Goal: Task Accomplishment & Management: Manage account settings

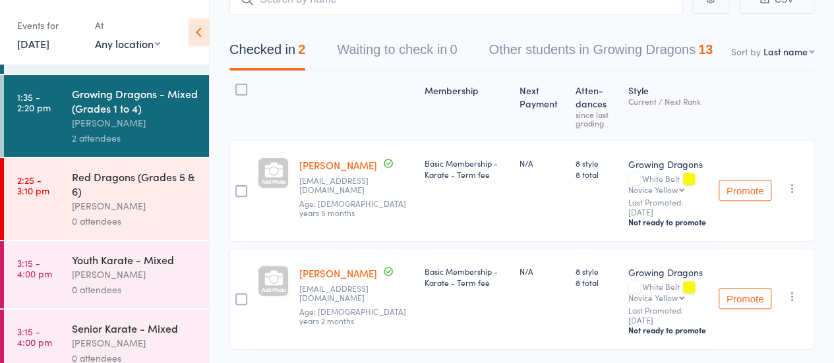
scroll to position [160, 0]
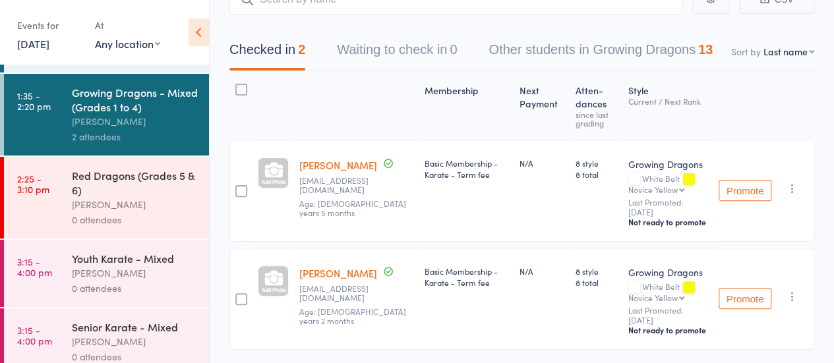
click at [109, 184] on div "Red Dragons (Grades 5 & 6)" at bounding box center [135, 182] width 126 height 29
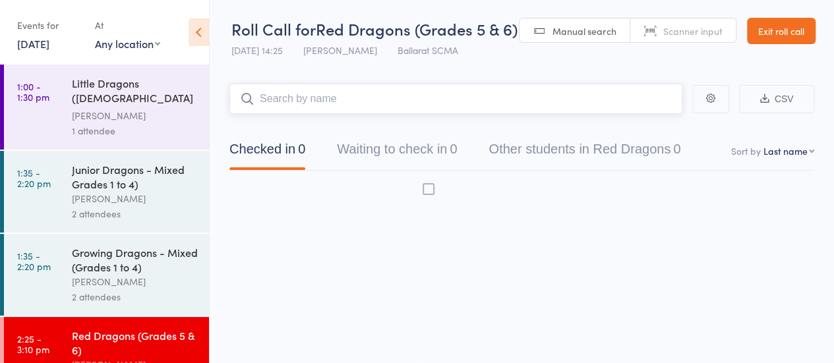
scroll to position [1, 0]
click at [109, 184] on div "Junior Dragons - Mixed Grades 1 to 4)" at bounding box center [135, 176] width 126 height 29
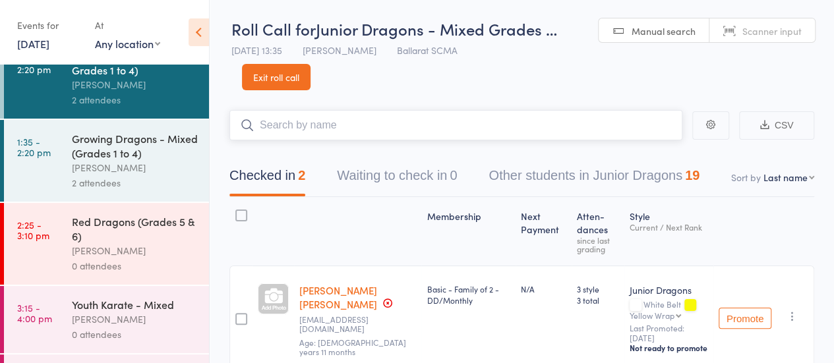
scroll to position [119, 0]
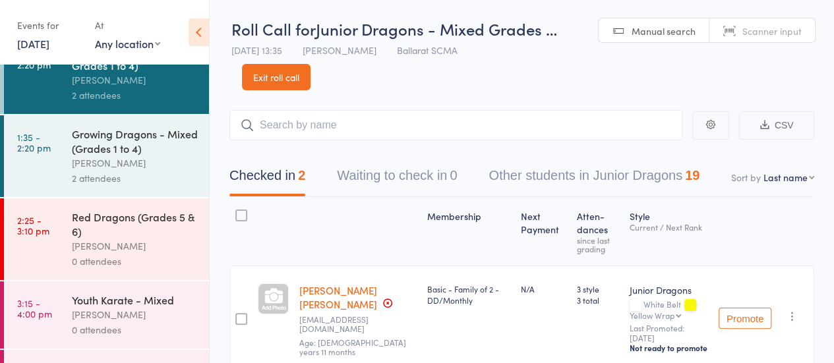
click at [101, 233] on div "Red Dragons (Grades 5 & 6)" at bounding box center [135, 224] width 126 height 29
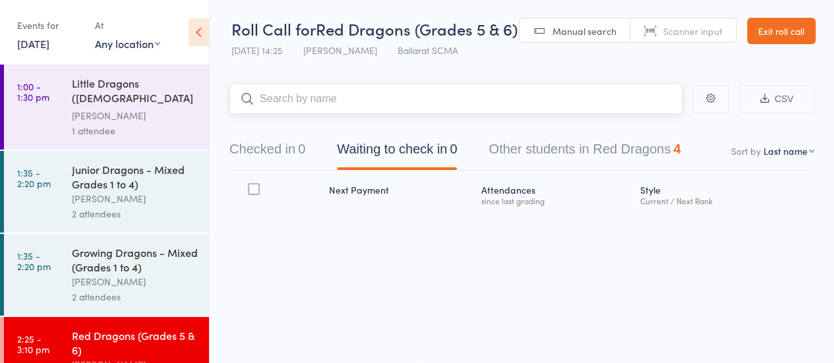
click at [511, 104] on input "search" at bounding box center [455, 99] width 453 height 30
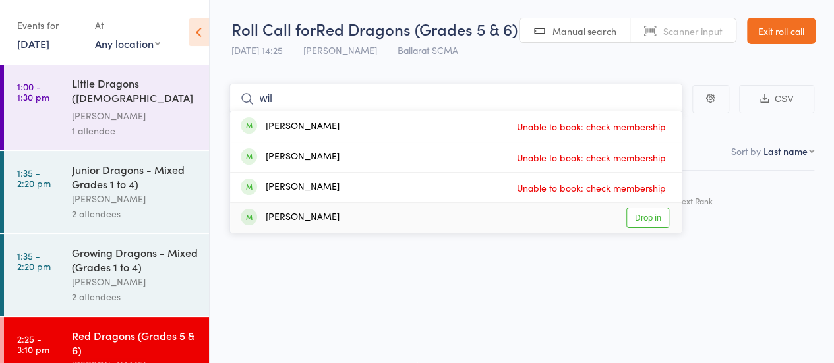
type input "wil"
click at [658, 216] on link "Drop in" at bounding box center [647, 218] width 43 height 20
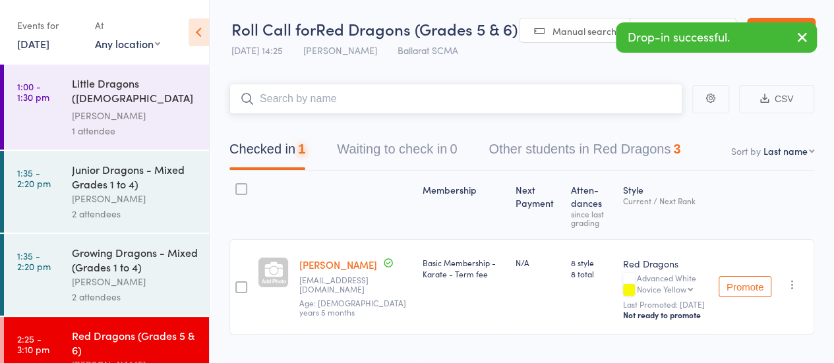
click at [358, 104] on input "search" at bounding box center [455, 99] width 453 height 30
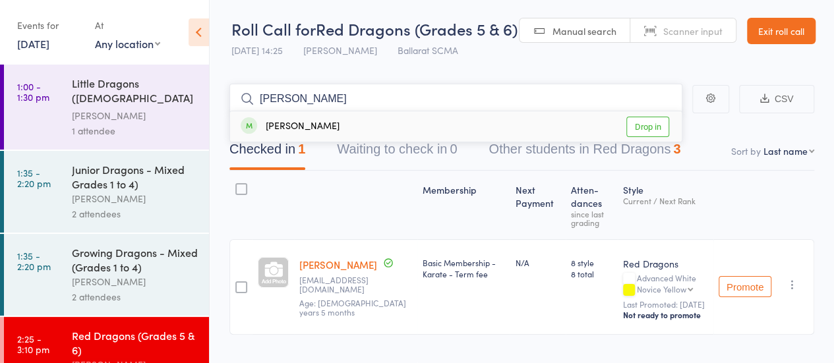
type input "[PERSON_NAME]"
click at [657, 127] on link "Drop in" at bounding box center [647, 127] width 43 height 20
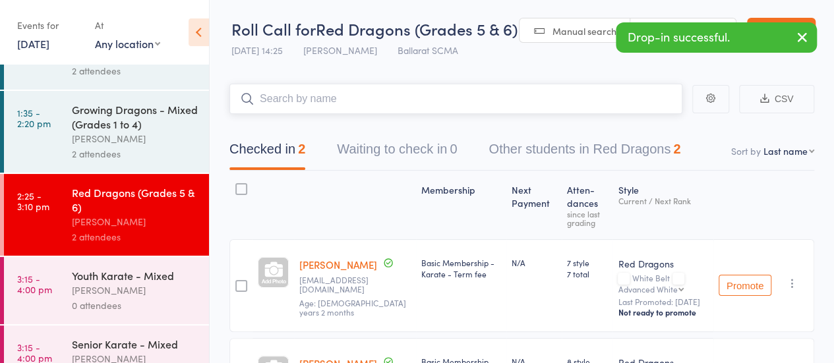
scroll to position [170, 0]
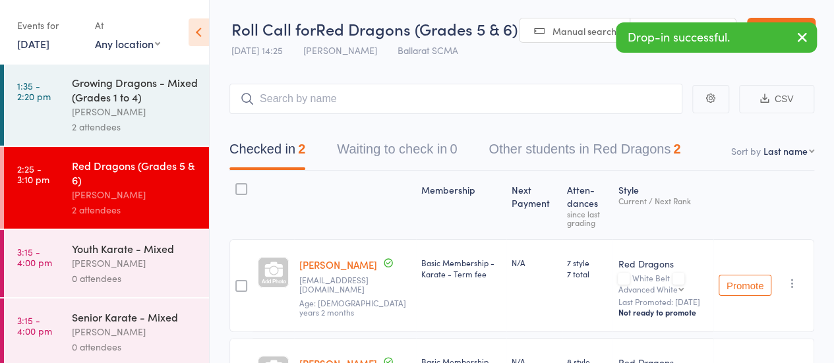
click at [109, 248] on div "Youth Karate - Mixed" at bounding box center [135, 248] width 126 height 15
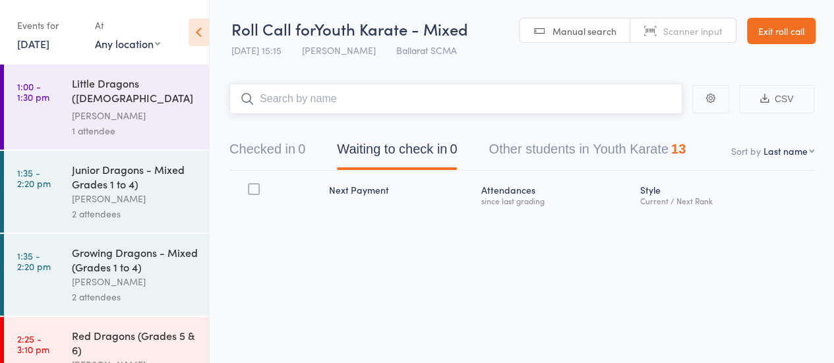
click at [307, 105] on input "search" at bounding box center [455, 99] width 453 height 30
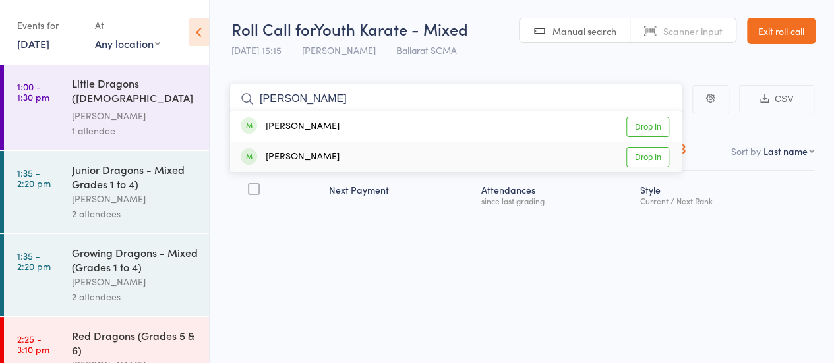
type input "[PERSON_NAME]"
click at [653, 156] on link "Drop in" at bounding box center [647, 157] width 43 height 20
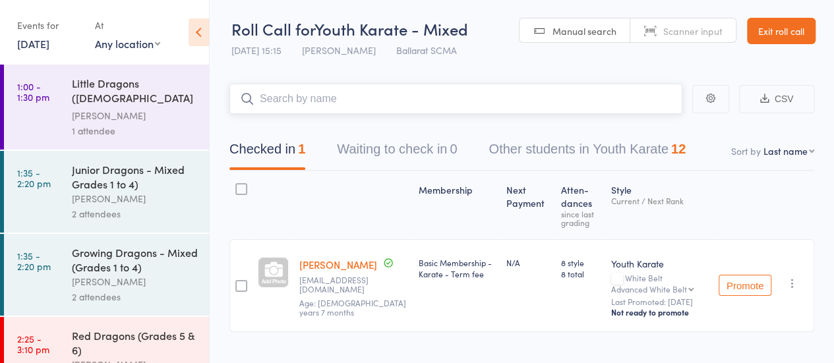
click at [331, 107] on input "search" at bounding box center [455, 99] width 453 height 30
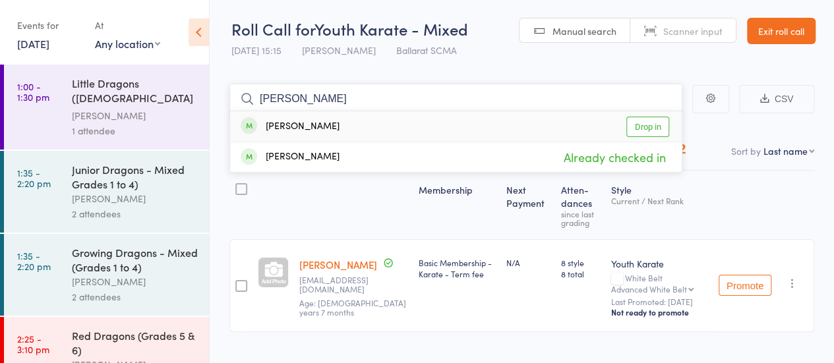
drag, startPoint x: 317, startPoint y: 89, endPoint x: 266, endPoint y: 89, distance: 51.4
click at [266, 89] on input "[PERSON_NAME]" at bounding box center [455, 99] width 453 height 30
type input "o"
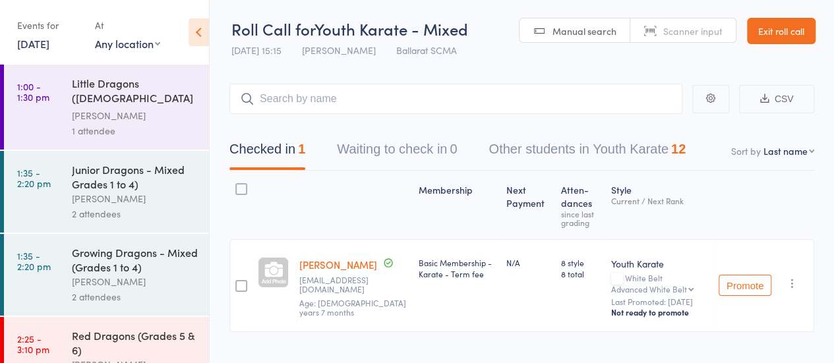
click at [120, 124] on div "1 attendee" at bounding box center [135, 130] width 126 height 15
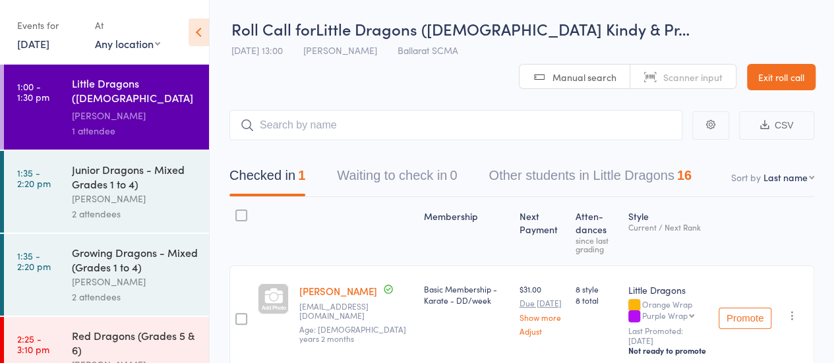
click at [541, 173] on button "Other students in Little Dragons 16" at bounding box center [590, 179] width 203 height 35
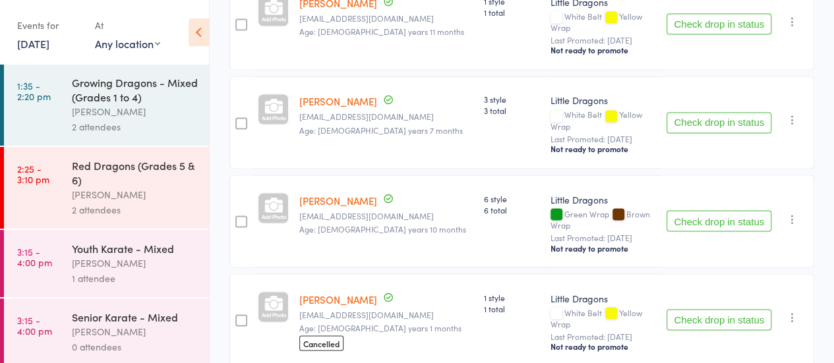
scroll to position [1069, 0]
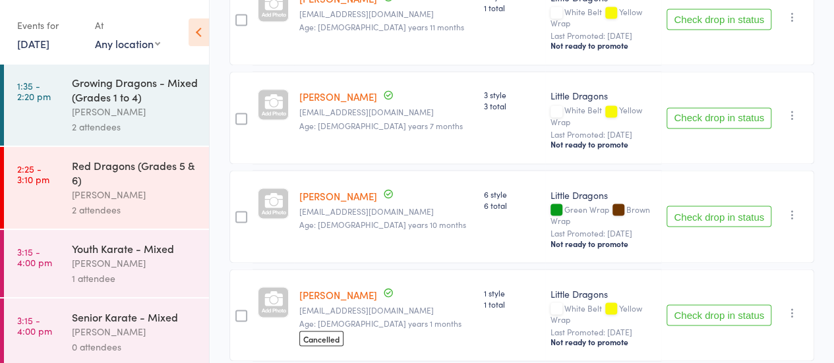
click at [103, 313] on div "Senior Karate - Mixed" at bounding box center [135, 317] width 126 height 15
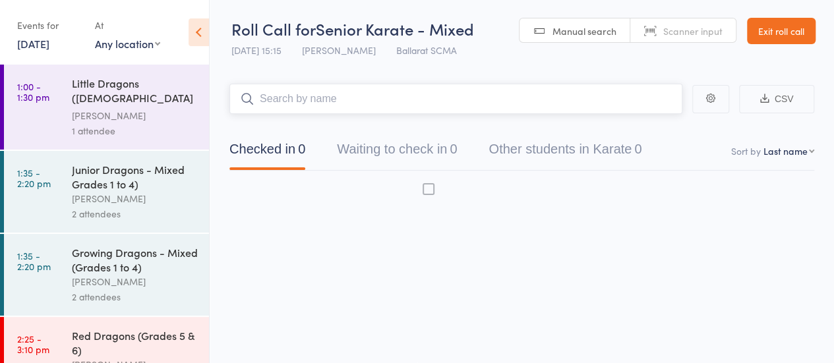
scroll to position [1, 0]
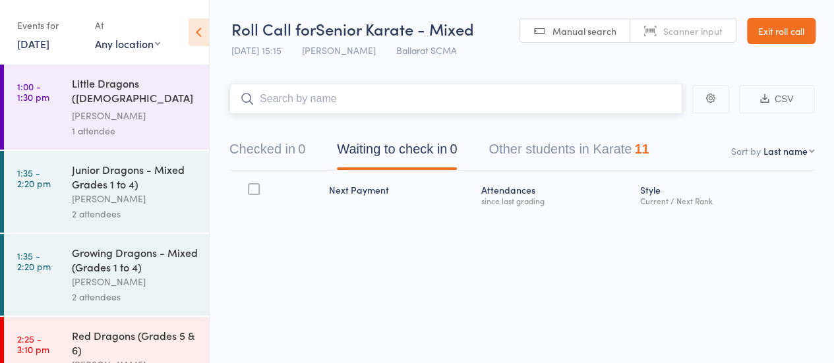
click at [580, 142] on button "Other students in Karate 11" at bounding box center [569, 152] width 160 height 35
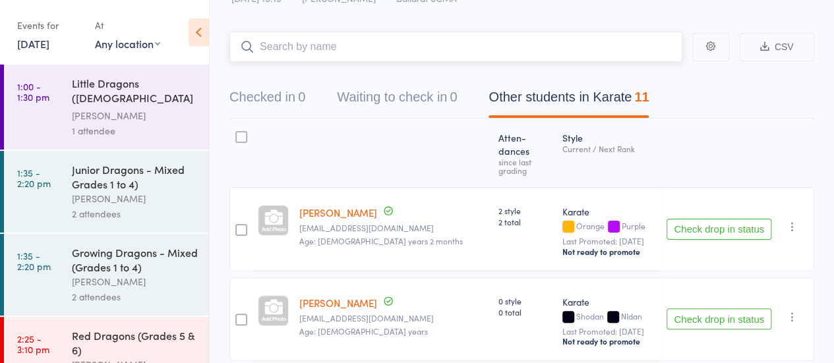
scroll to position [0, 0]
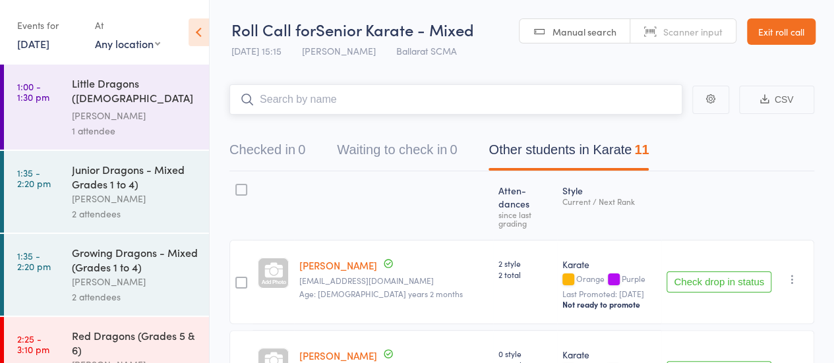
click at [292, 153] on button "Checked in 0" at bounding box center [267, 153] width 76 height 35
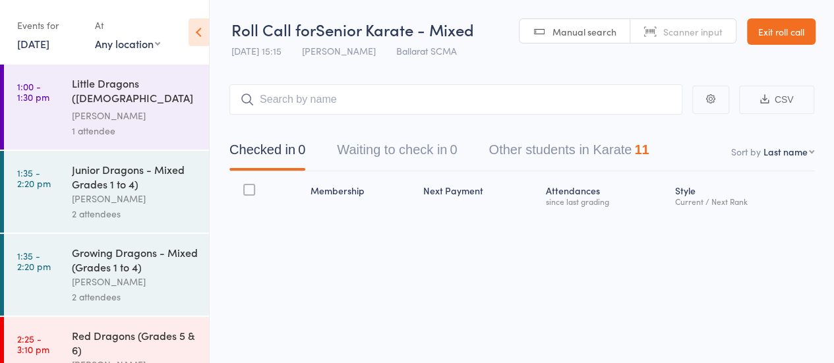
click at [127, 123] on div "1 attendee" at bounding box center [135, 130] width 126 height 15
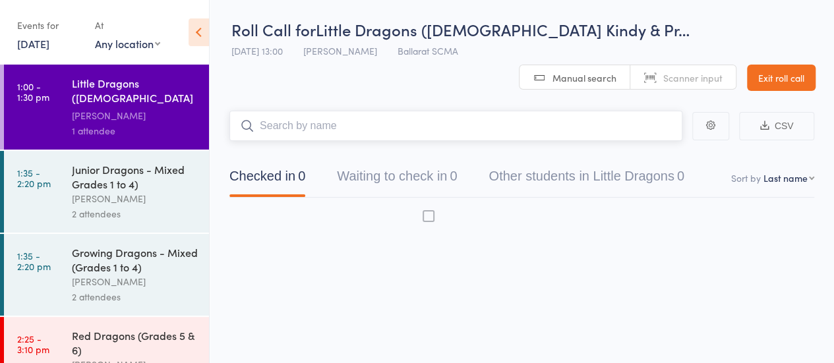
click at [286, 164] on button "Checked in 0" at bounding box center [267, 179] width 76 height 35
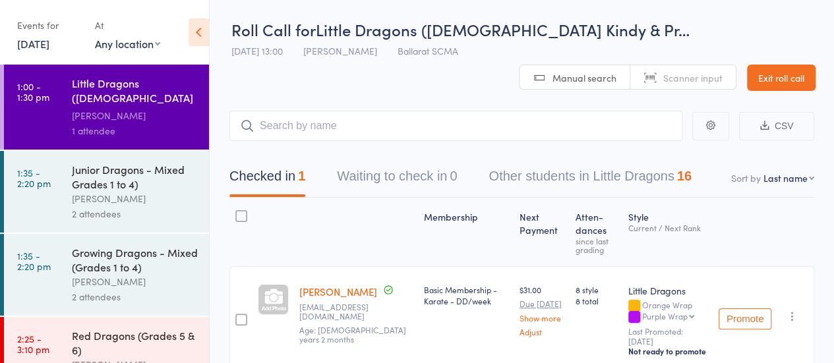
click at [747, 76] on link "Exit roll call" at bounding box center [781, 78] width 69 height 26
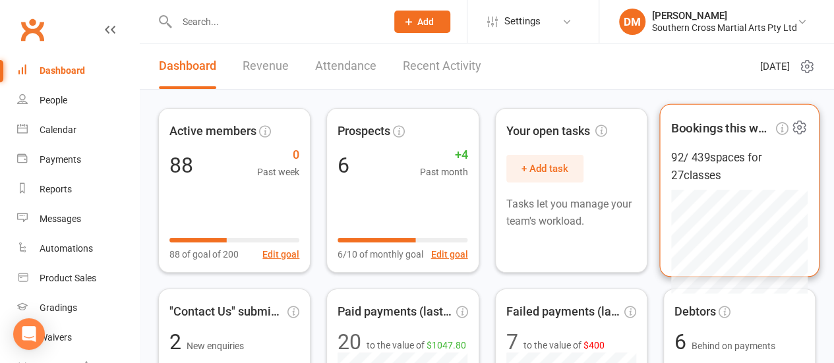
click at [706, 160] on div "92 / 439 spaces for 27 classes" at bounding box center [739, 167] width 136 height 36
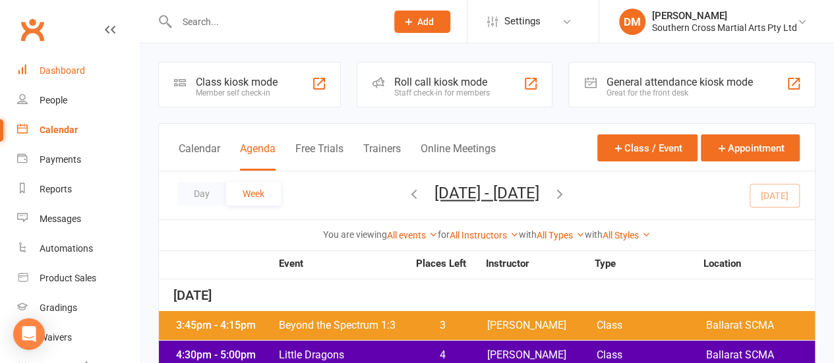
click at [84, 68] on div "Dashboard" at bounding box center [62, 70] width 45 height 11
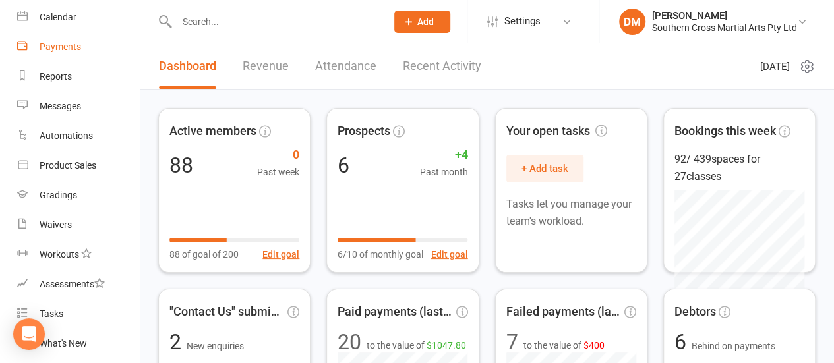
scroll to position [113, 0]
click at [88, 169] on div "Product Sales" at bounding box center [68, 165] width 57 height 11
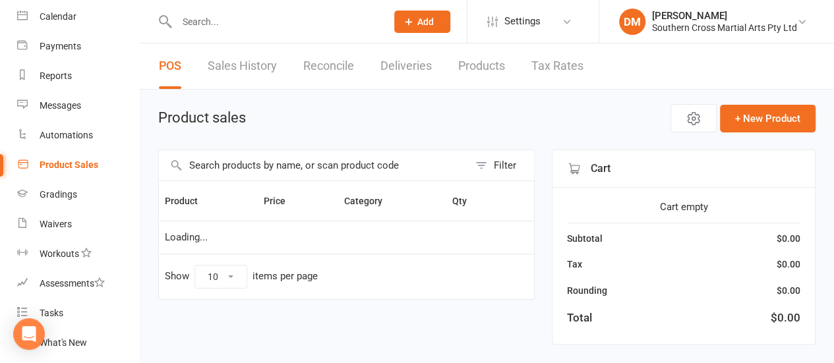
select select "10"
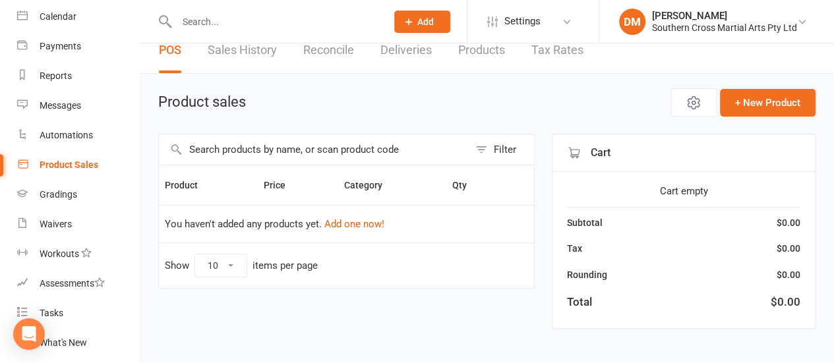
scroll to position [17, 0]
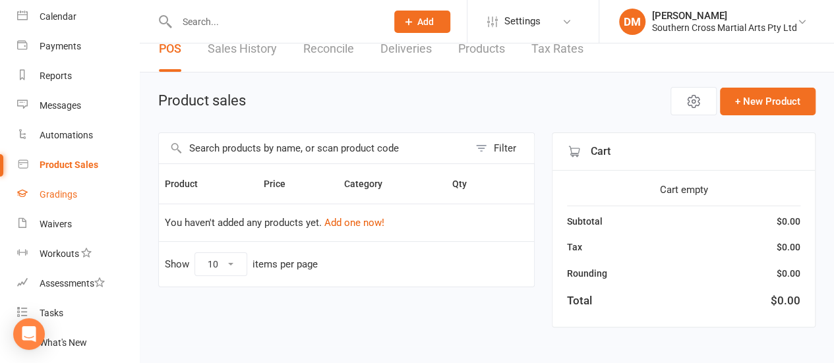
click at [64, 197] on div "Gradings" at bounding box center [59, 194] width 38 height 11
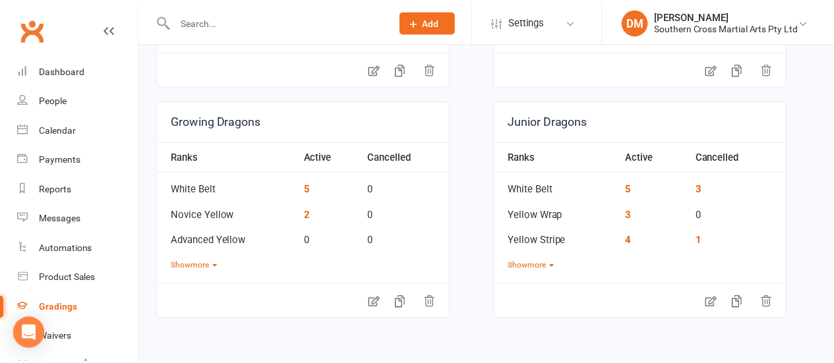
scroll to position [335, 0]
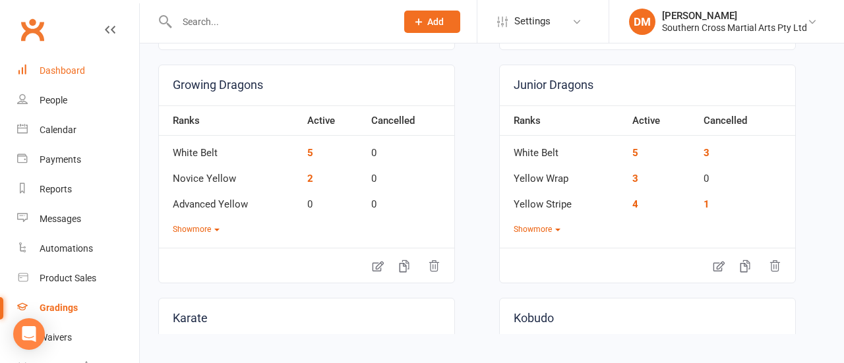
click at [54, 71] on div "Dashboard" at bounding box center [62, 70] width 45 height 11
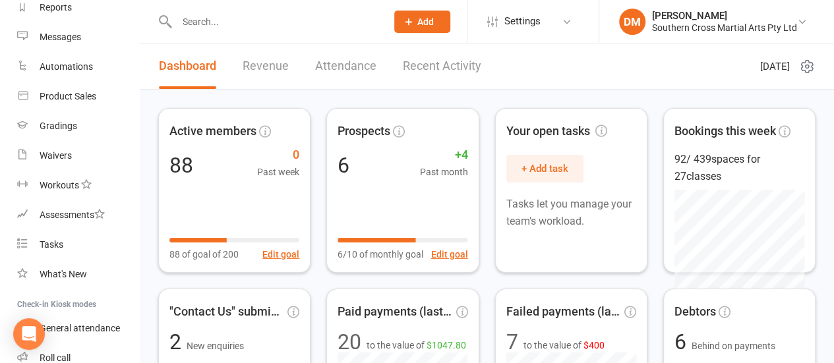
scroll to position [270, 0]
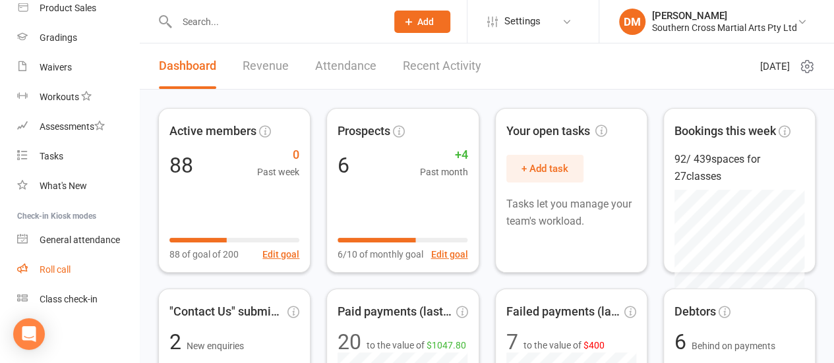
click at [83, 278] on link "Roll call" at bounding box center [78, 270] width 122 height 30
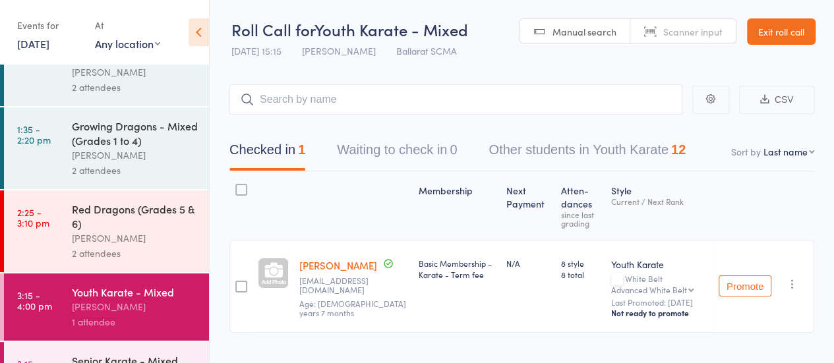
scroll to position [142, 0]
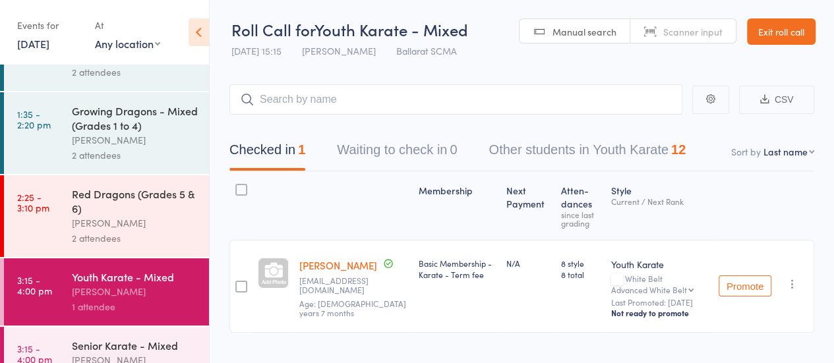
click at [127, 287] on div "[PERSON_NAME]" at bounding box center [135, 291] width 126 height 15
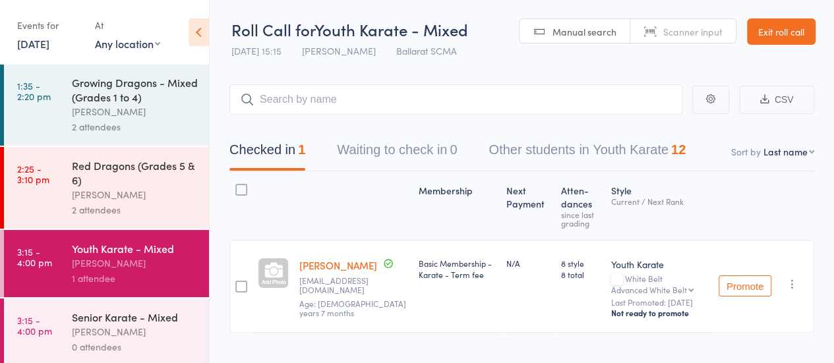
click at [129, 325] on div "[PERSON_NAME]" at bounding box center [135, 331] width 126 height 15
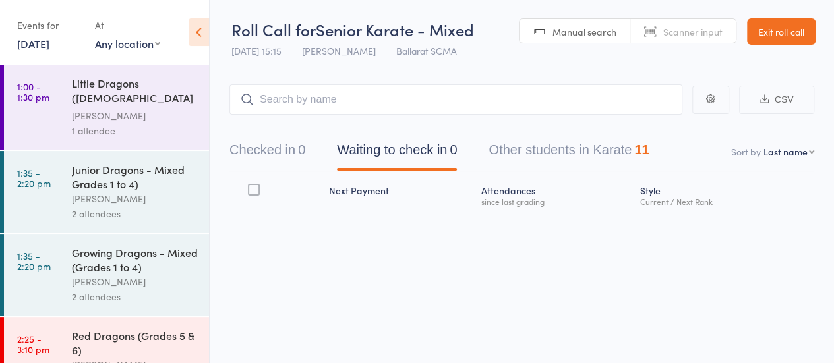
click at [567, 152] on button "Other students in Karate 11" at bounding box center [569, 153] width 160 height 35
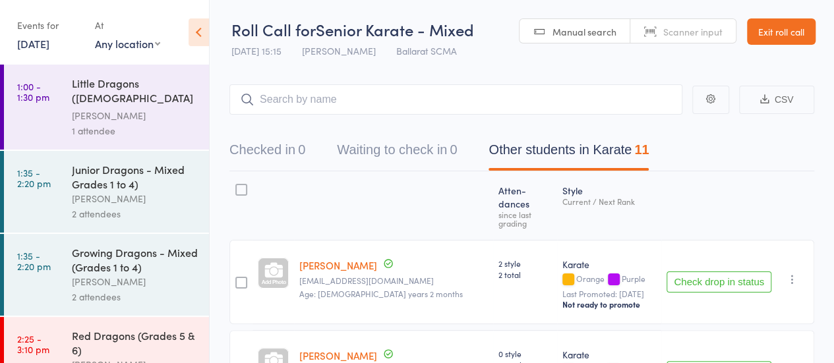
click at [282, 136] on button "Checked in 0" at bounding box center [267, 153] width 76 height 35
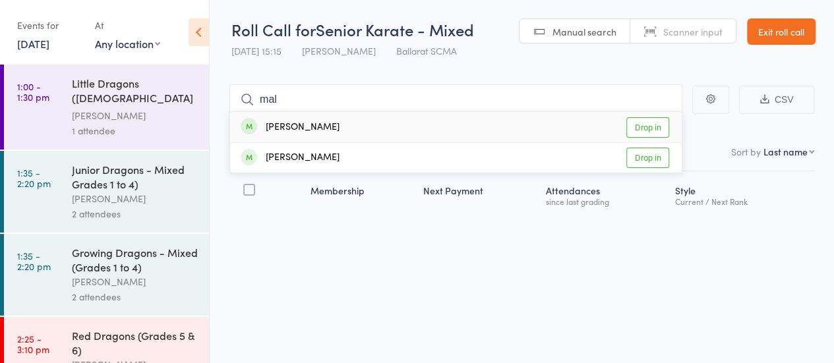
type input "mal"
click at [644, 123] on link "Drop in" at bounding box center [647, 127] width 43 height 20
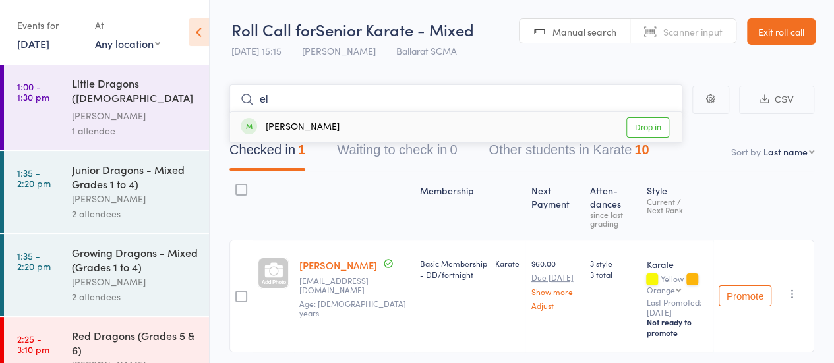
type input "e"
click at [61, 122] on link "1:00 - 1:30 pm Little Dragons ([DEMOGRAPHIC_DATA] Kindy & Prep) [PERSON_NAME] 1…" at bounding box center [106, 107] width 205 height 85
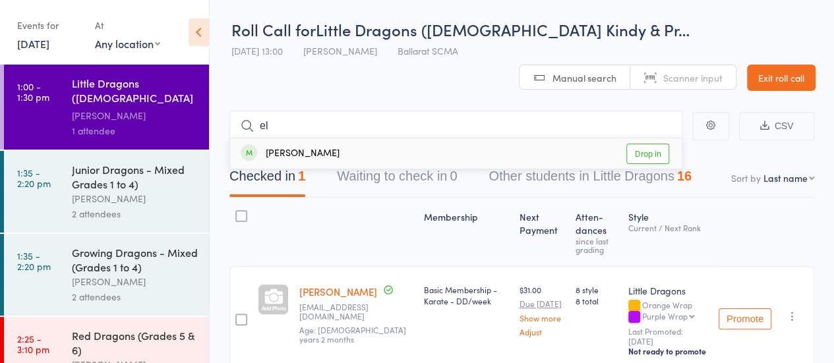
type input "e"
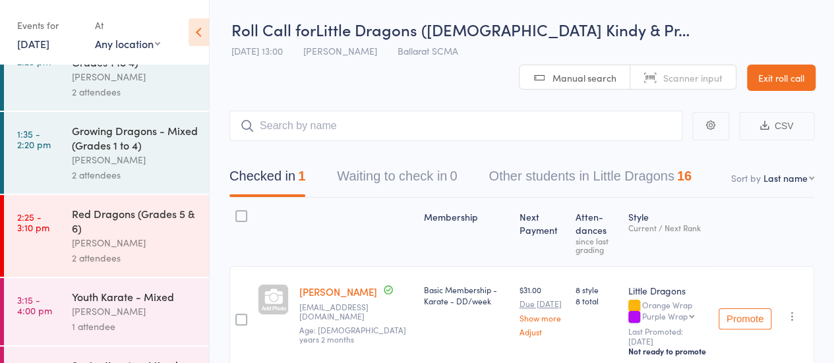
scroll to position [170, 0]
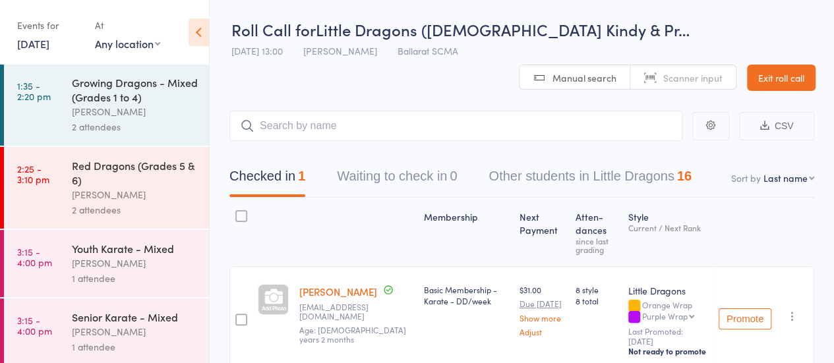
click at [109, 241] on div "Youth Karate - Mixed" at bounding box center [135, 248] width 126 height 15
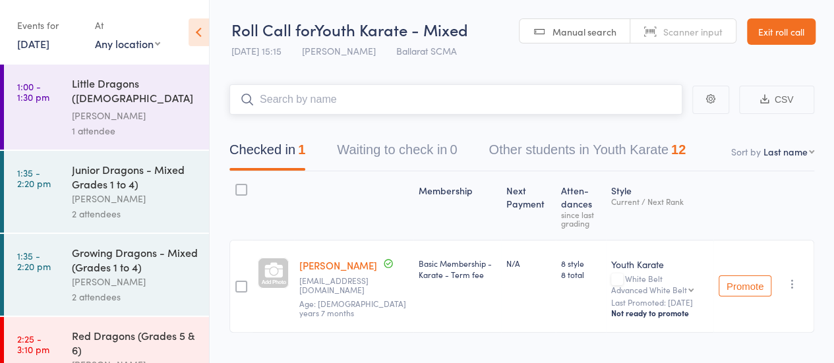
click at [547, 148] on button "Other students in Youth Karate 12" at bounding box center [587, 153] width 197 height 35
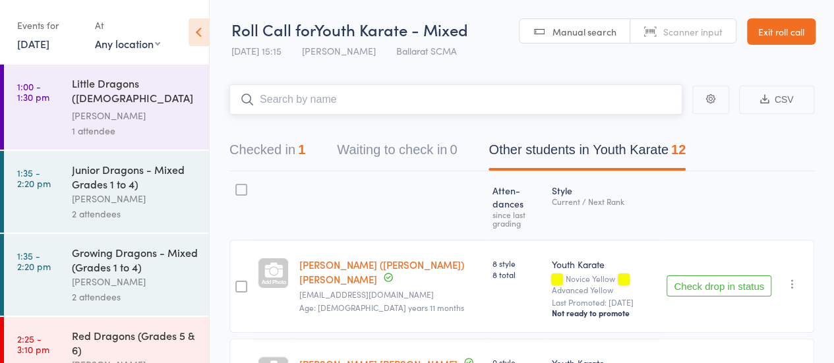
click at [295, 146] on button "Checked in 1" at bounding box center [267, 153] width 76 height 35
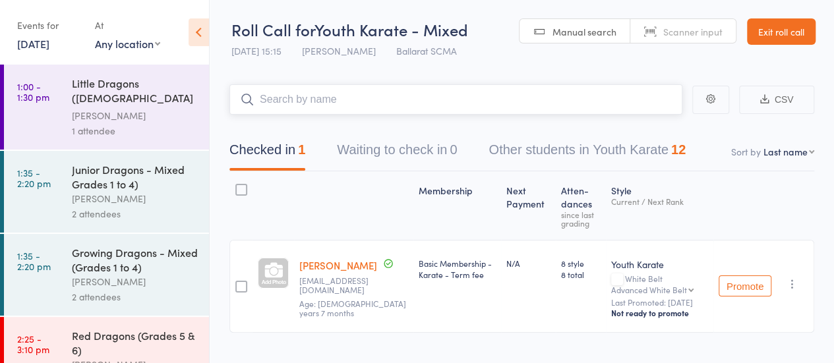
click at [383, 108] on input "search" at bounding box center [455, 99] width 453 height 30
type input "ella"
click at [648, 130] on link "Drop in" at bounding box center [647, 127] width 43 height 20
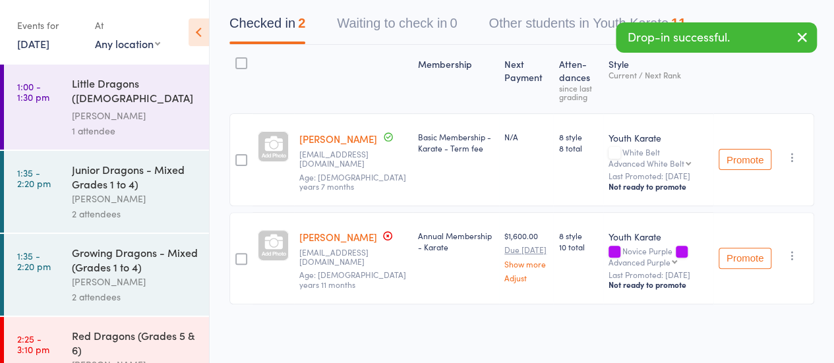
scroll to position [143, 0]
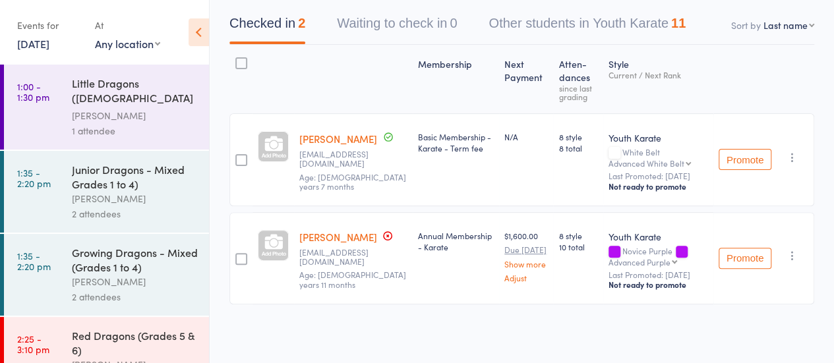
click at [442, 238] on div "Annual Membership - Karate" at bounding box center [456, 241] width 76 height 22
drag, startPoint x: 429, startPoint y: 243, endPoint x: 458, endPoint y: 239, distance: 29.2
click at [458, 239] on div "Annual Membership - Karate" at bounding box center [456, 241] width 76 height 22
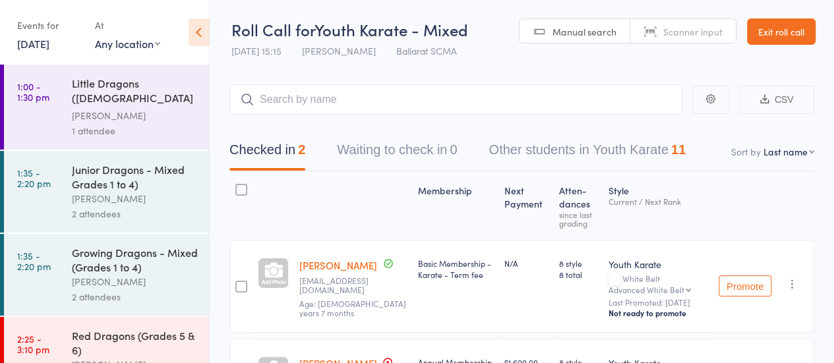
click at [202, 28] on icon at bounding box center [199, 32] width 20 height 28
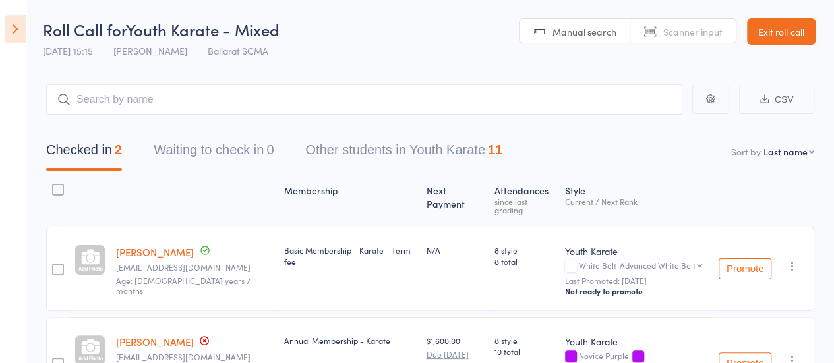
click at [29, 32] on header "Roll Call for Youth Karate - Mixed Roll Call for Youth Karate - Mixed 16 Aug 15…" at bounding box center [417, 32] width 834 height 65
click at [20, 34] on icon at bounding box center [15, 29] width 20 height 28
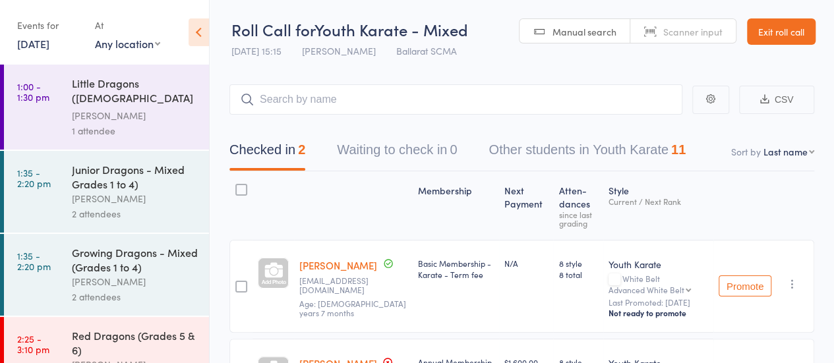
click at [776, 38] on link "Exit roll call" at bounding box center [781, 31] width 69 height 26
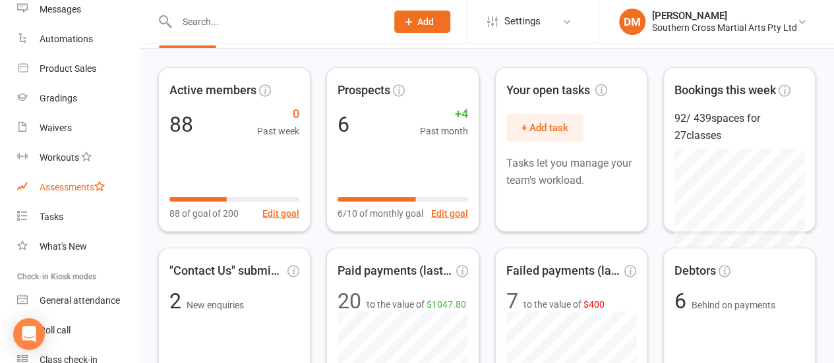
scroll to position [208, 0]
click at [61, 135] on link "Waivers" at bounding box center [78, 130] width 122 height 30
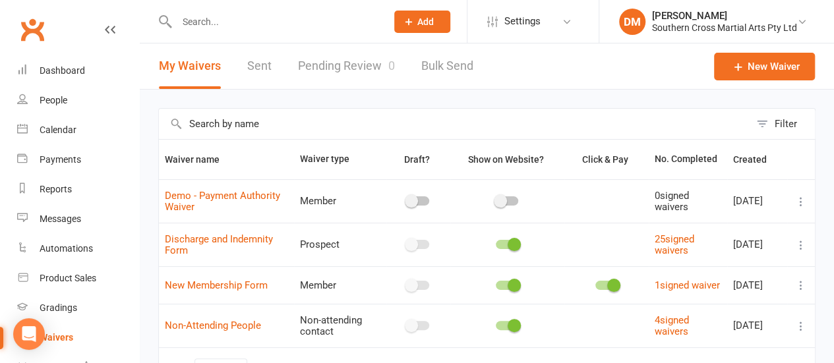
click at [42, 43] on link "Clubworx" at bounding box center [32, 29] width 33 height 33
